Goal: Check status: Check status

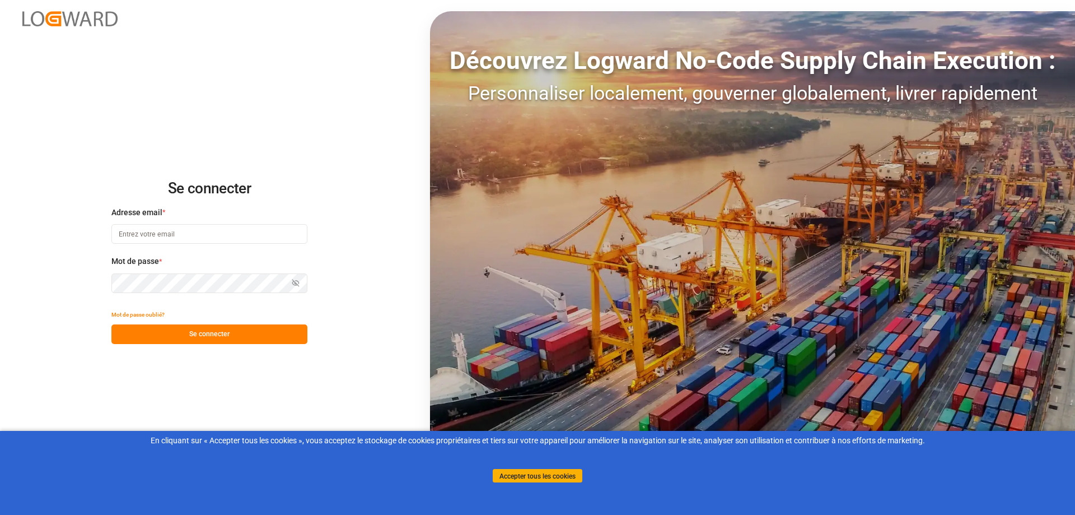
type input "[EMAIL_ADDRESS][PERSON_NAME][DOMAIN_NAME]"
click at [191, 334] on font "Se connecter" at bounding box center [209, 334] width 40 height 8
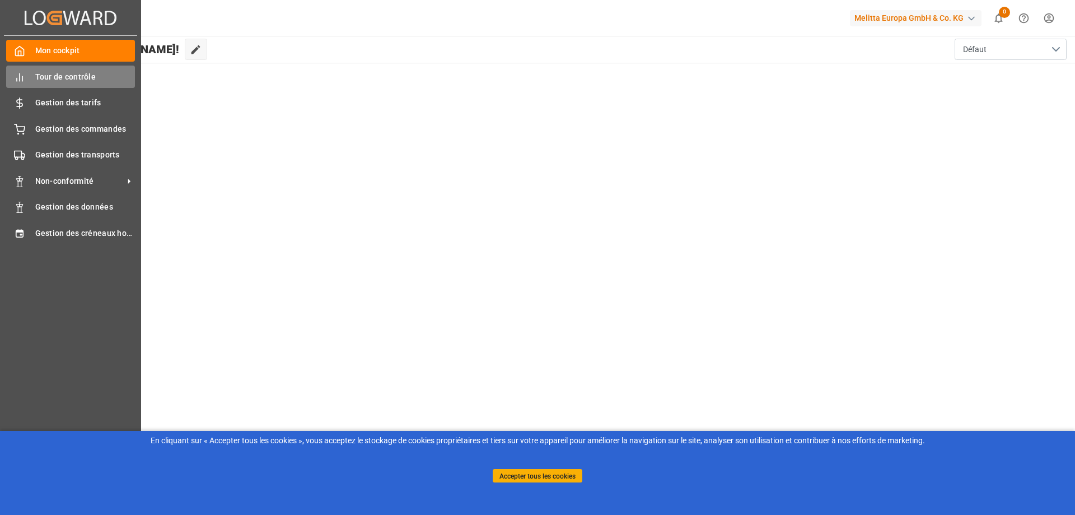
click at [26, 79] on div "Tour de contrôle Tour de contrôle" at bounding box center [70, 77] width 129 height 22
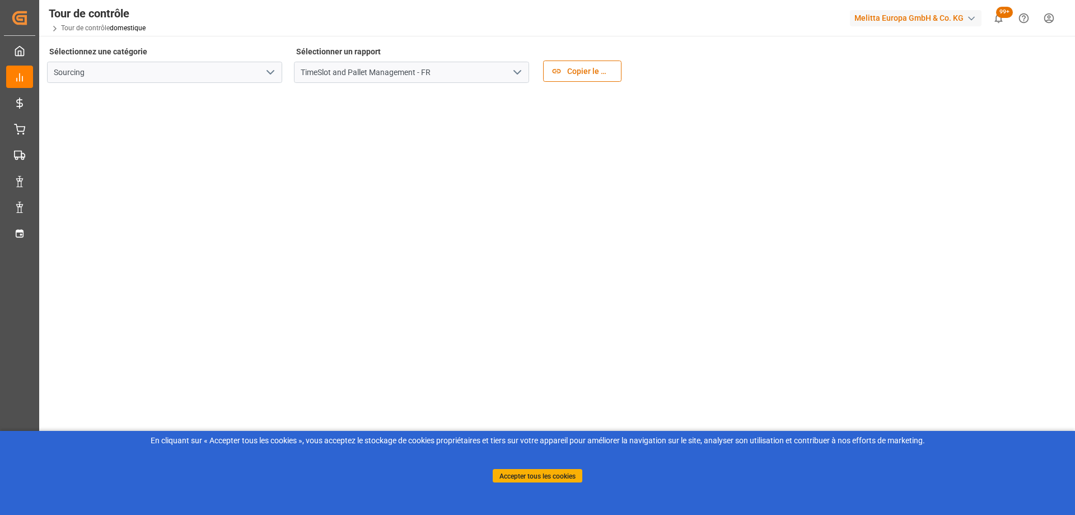
scroll to position [162, 0]
